Goal: Check status: Check status

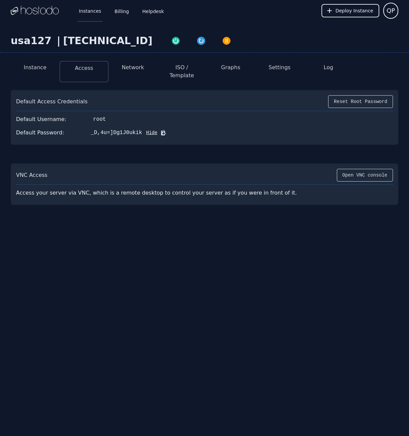
click at [92, 12] on link "Instances" at bounding box center [90, 11] width 25 height 22
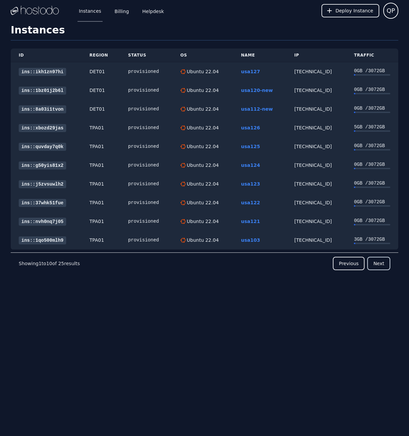
click at [381, 263] on button "Next" at bounding box center [379, 263] width 23 height 13
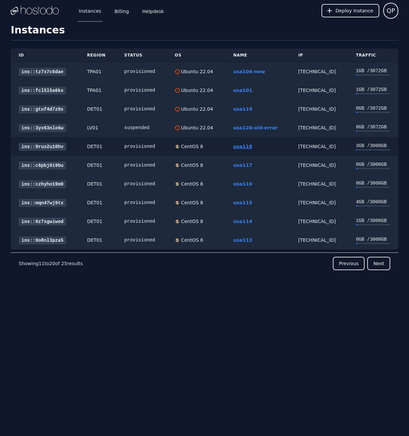
click at [244, 145] on link "usa118" at bounding box center [242, 146] width 19 height 5
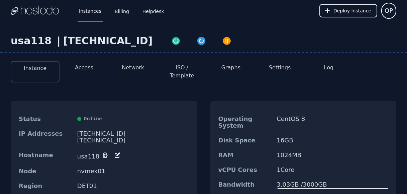
scroll to position [33, 0]
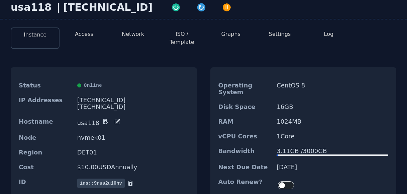
scroll to position [52, 0]
